Goal: Transaction & Acquisition: Purchase product/service

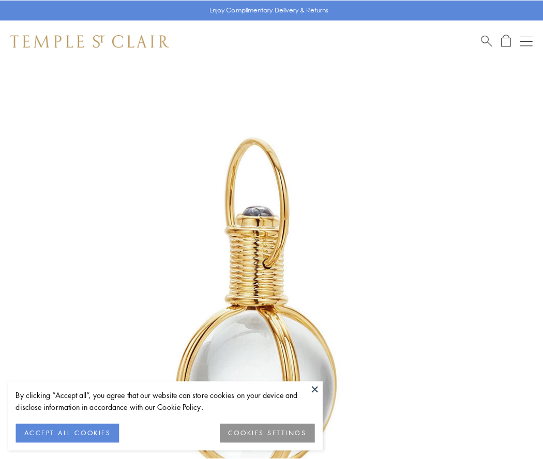
scroll to position [270, 0]
